Goal: Information Seeking & Learning: Learn about a topic

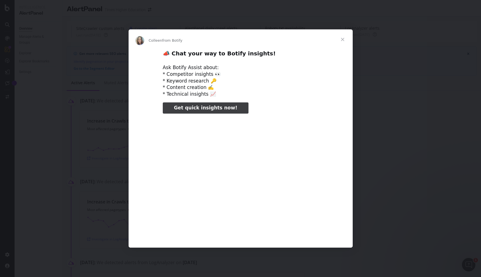
type input "70254"
click at [341, 39] on span "Close" at bounding box center [342, 39] width 20 height 20
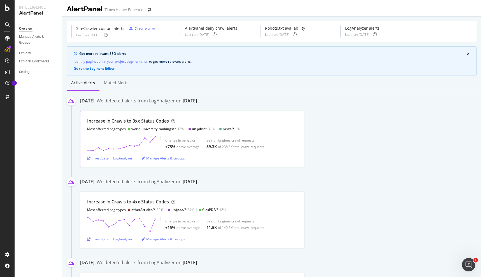
click at [125, 158] on div "Investigate in LogAnalyzer" at bounding box center [109, 158] width 45 height 5
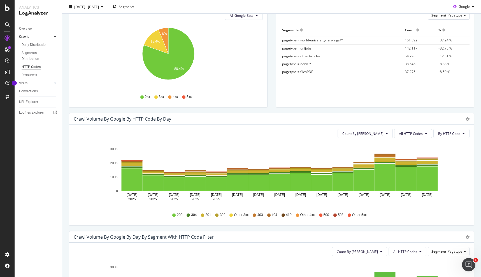
scroll to position [81, 0]
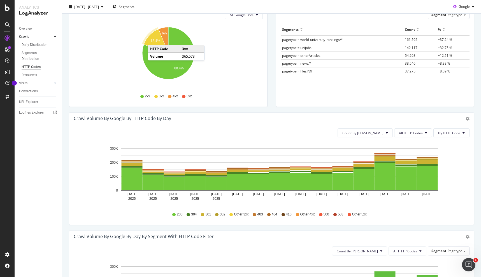
click at [153, 39] on text "13.4%" at bounding box center [156, 41] width 10 height 4
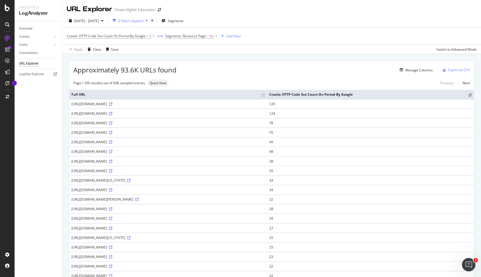
click at [112, 115] on icon at bounding box center [110, 113] width 3 height 3
